Goal: Information Seeking & Learning: Find specific fact

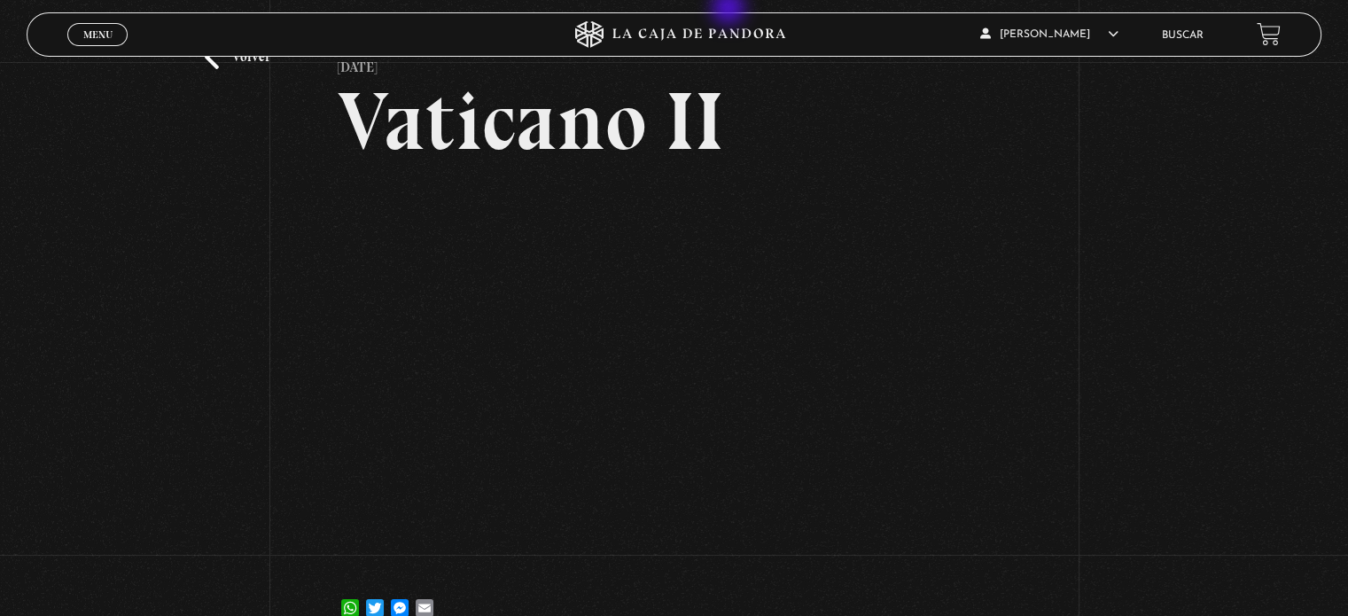
scroll to position [89, 0]
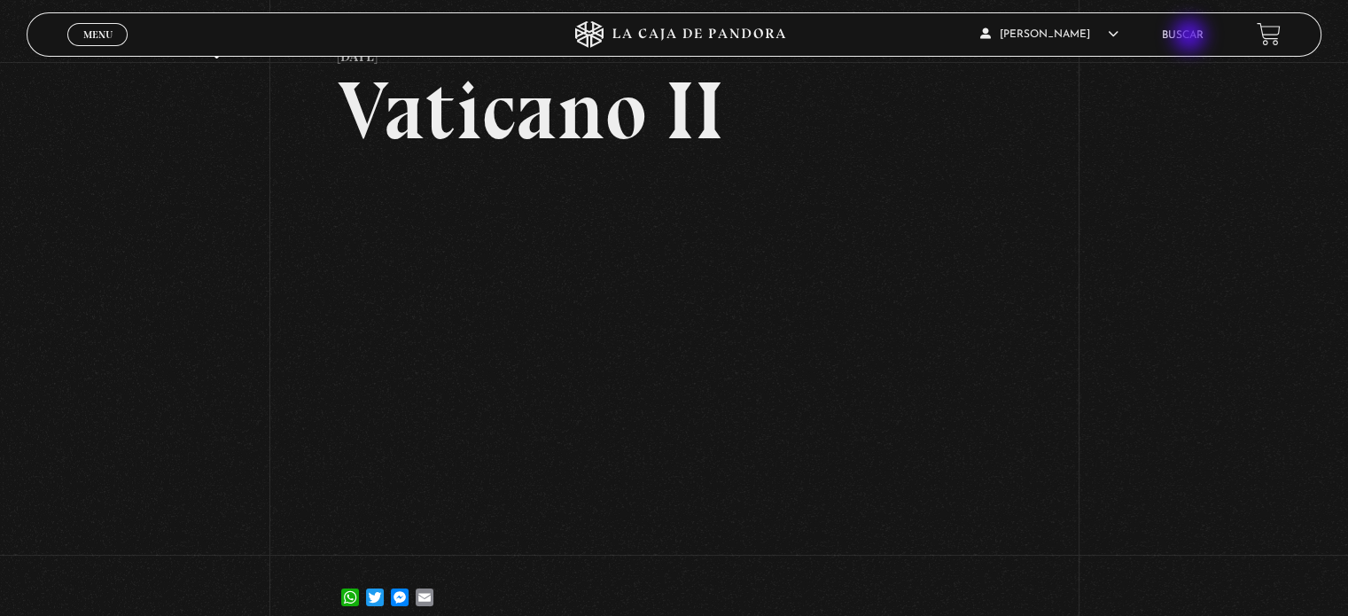
click at [1191, 37] on link "Buscar" at bounding box center [1183, 35] width 42 height 11
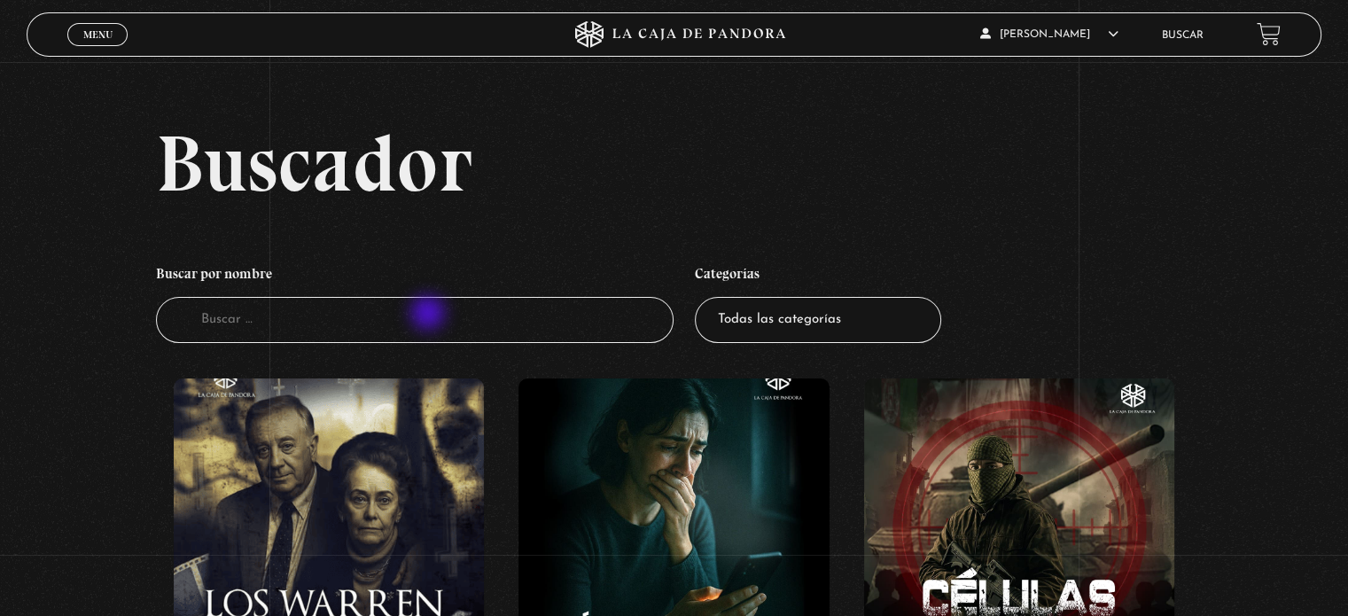
click at [430, 315] on input "Buscador" at bounding box center [415, 320] width 518 height 47
type input "vaticano"
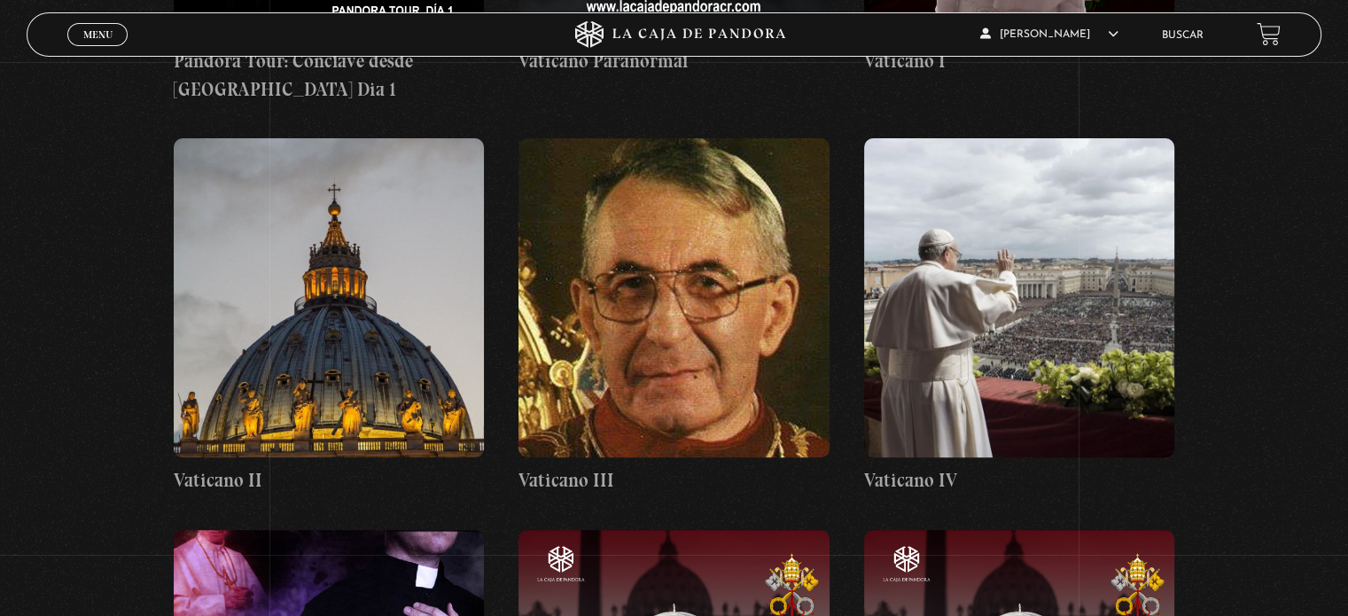
scroll to position [660, 0]
click at [635, 342] on figure at bounding box center [674, 296] width 310 height 319
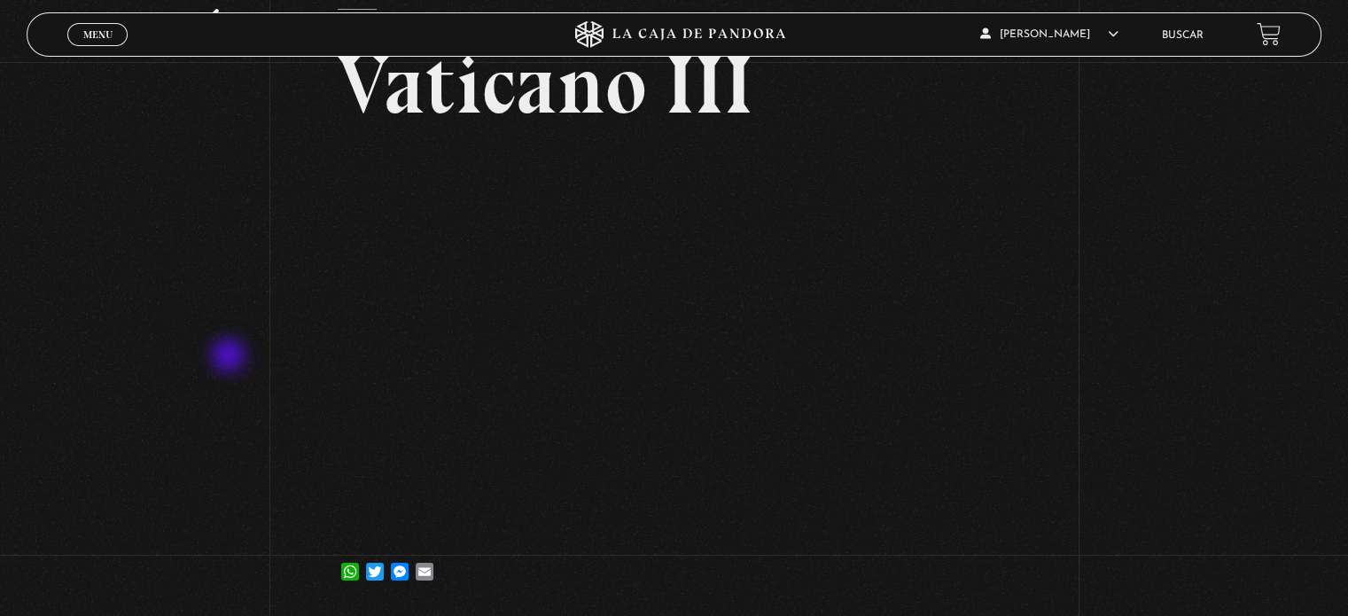
scroll to position [129, 0]
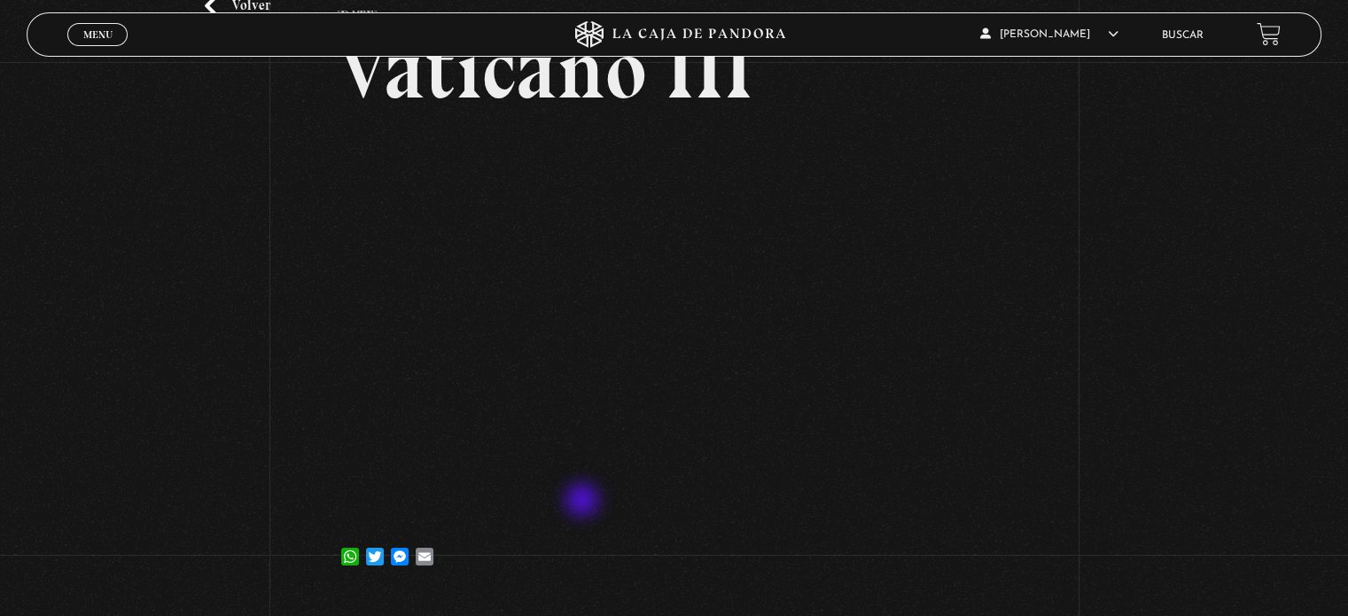
click at [1198, 300] on div "Volver 14 octubre, 2021 Vaticano III WhatsApp Twitter Messenger Email" at bounding box center [674, 265] width 1348 height 665
click at [1252, 300] on div "Volver 14 octubre, 2021 Vaticano III WhatsApp Twitter Messenger Email" at bounding box center [674, 265] width 1348 height 665
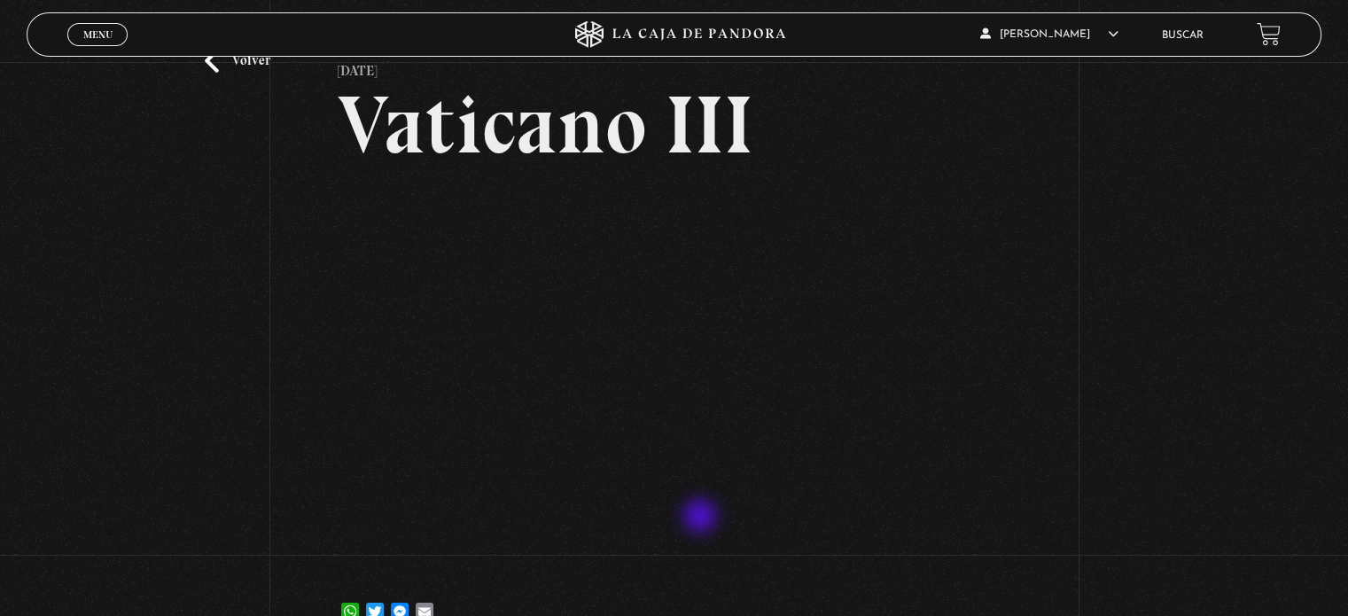
scroll to position [74, 0]
click at [1149, 329] on div "Volver 14 octubre, 2021 Vaticano III WhatsApp Twitter Messenger Email" at bounding box center [674, 320] width 1348 height 665
